Goal: Task Accomplishment & Management: Complete application form

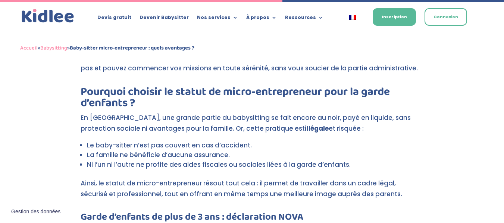
scroll to position [1121, 0]
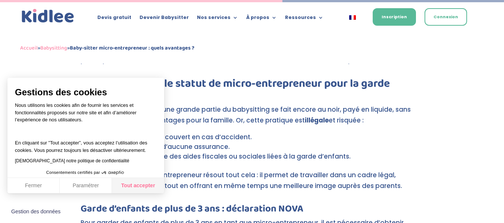
click at [126, 187] on button "Tout accepter" at bounding box center [138, 186] width 52 height 16
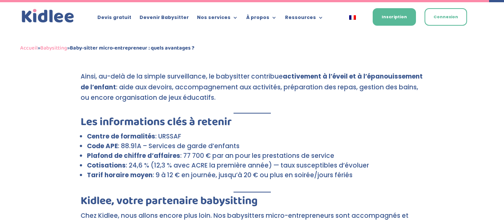
scroll to position [1904, 0]
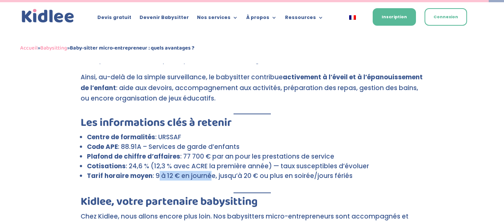
drag, startPoint x: 157, startPoint y: 165, endPoint x: 206, endPoint y: 165, distance: 49.6
click at [206, 171] on li "Tarif horaire moyen : 9 à 12 € en journée, jusqu’à 20 € ou plus en soirée/jours…" at bounding box center [255, 176] width 337 height 10
drag, startPoint x: 240, startPoint y: 165, endPoint x: 246, endPoint y: 165, distance: 5.6
click at [246, 171] on li "Tarif horaire moyen : 9 à 12 € en journée, jusqu’à 20 € ou plus en soirée/jours…" at bounding box center [255, 176] width 337 height 10
drag, startPoint x: 261, startPoint y: 165, endPoint x: 293, endPoint y: 165, distance: 32.1
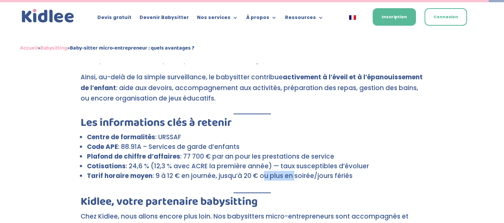
click at [293, 171] on li "Tarif horaire moyen : 9 à 12 € en journée, jusqu’à 20 € ou plus en soirée/jours…" at bounding box center [255, 176] width 337 height 10
drag, startPoint x: 314, startPoint y: 166, endPoint x: 351, endPoint y: 165, distance: 36.9
click at [351, 171] on li "Tarif horaire moyen : 9 à 12 € en journée, jusqu’à 20 € ou plus en soirée/jours…" at bounding box center [255, 176] width 337 height 10
drag, startPoint x: 192, startPoint y: 147, endPoint x: 231, endPoint y: 147, distance: 39.2
click at [231, 152] on li "Plafond de chiffre d’affaires : 77 700 € par an pour les prestations de service" at bounding box center [255, 157] width 337 height 10
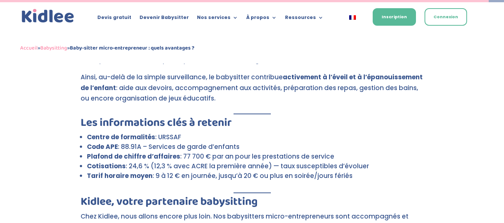
click at [259, 152] on li "Plafond de chiffre d’affaires : 77 700 € par an pour les prestations de service" at bounding box center [255, 157] width 337 height 10
drag, startPoint x: 181, startPoint y: 147, endPoint x: 216, endPoint y: 146, distance: 34.7
click at [216, 152] on li "Plafond de chiffre d’affaires : 77 700 € par an pour les prestations de service" at bounding box center [255, 157] width 337 height 10
click at [224, 152] on li "Plafond de chiffre d’affaires : 77 700 € par an pour les prestations de service" at bounding box center [255, 157] width 337 height 10
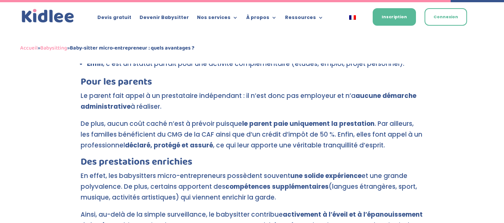
scroll to position [1755, 0]
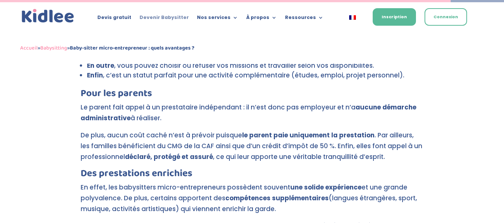
click at [171, 19] on link "Devenir Babysitter" at bounding box center [163, 19] width 49 height 8
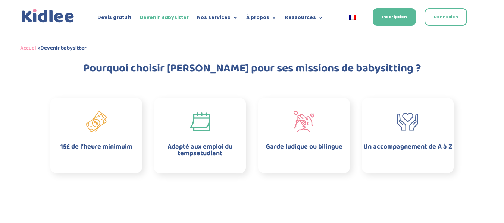
scroll to position [186, 0]
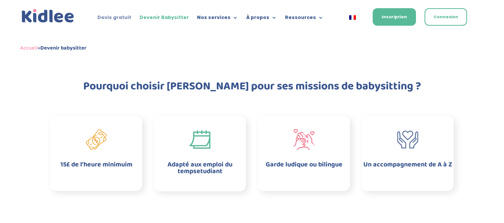
click at [123, 19] on link "Devis gratuit" at bounding box center [114, 19] width 34 height 8
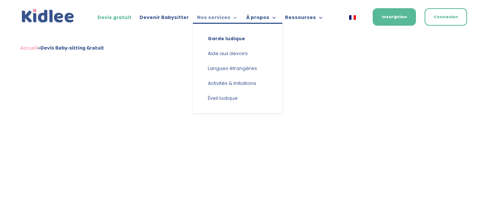
scroll to position [298, 0]
